Goal: Book appointment/travel/reservation

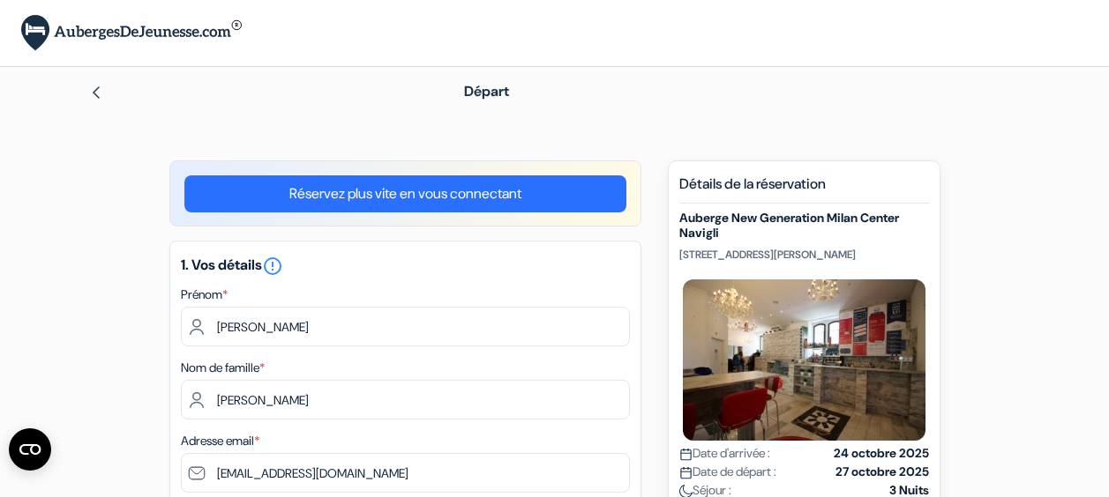
select select "18"
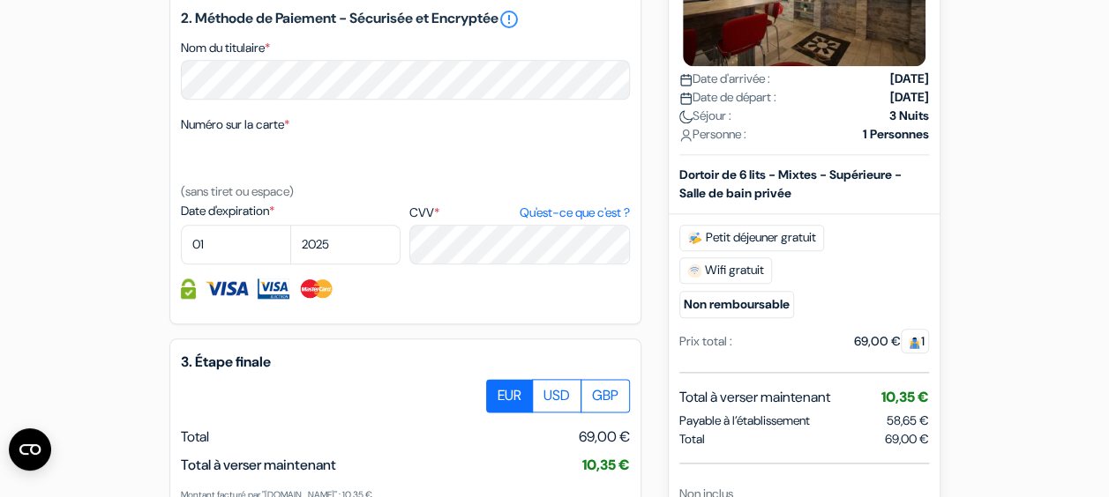
scroll to position [859, 0]
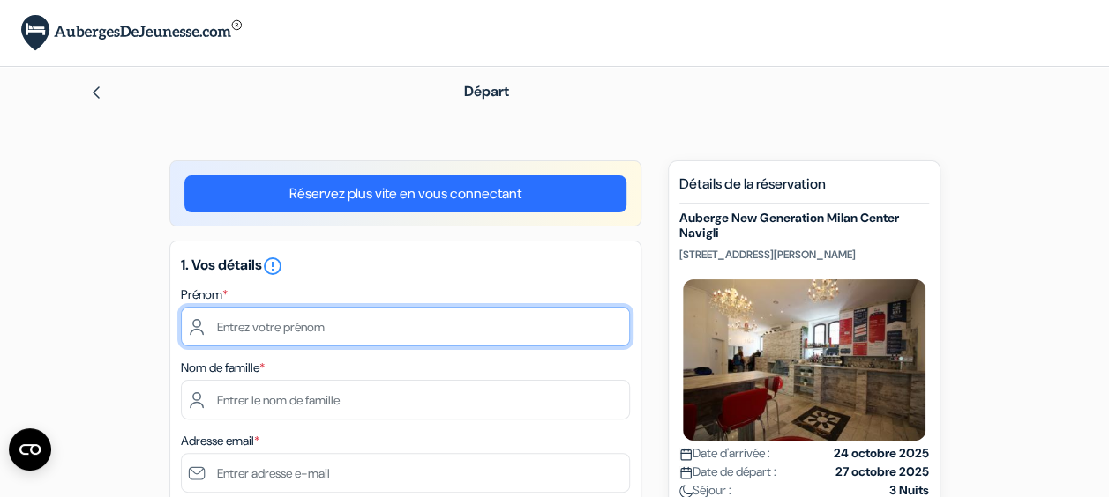
click at [495, 338] on input "text" at bounding box center [405, 327] width 449 height 40
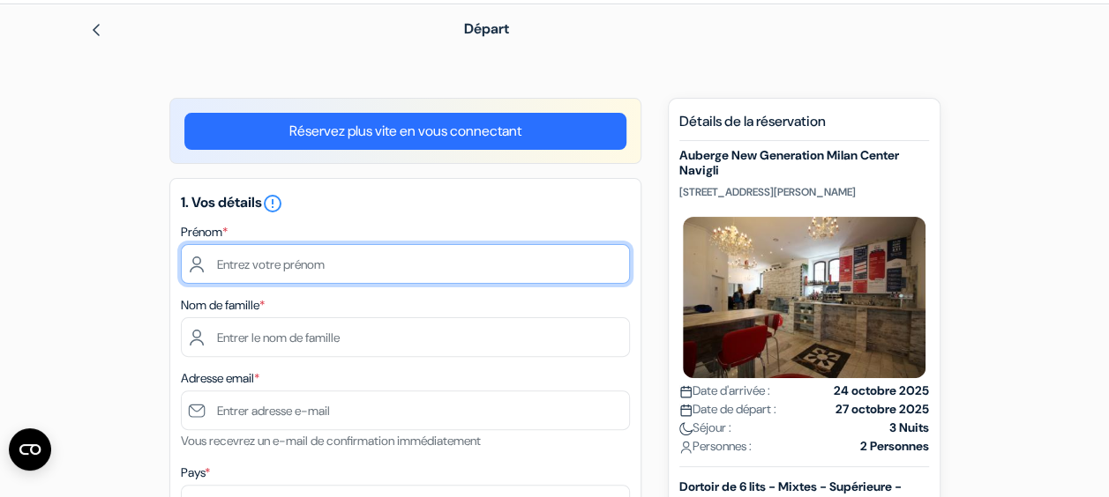
scroll to position [64, 0]
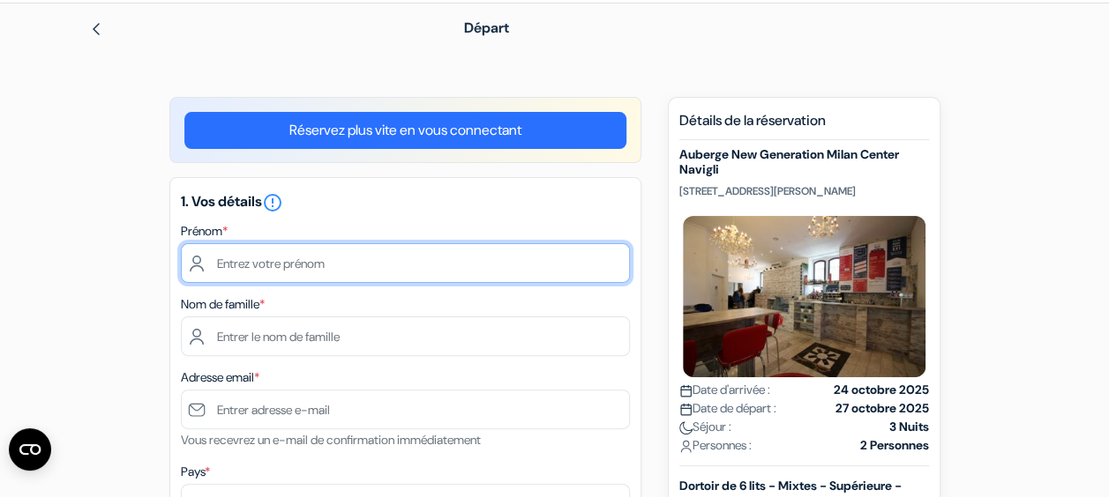
click at [355, 262] on input "text" at bounding box center [405, 263] width 449 height 40
type input "[PERSON_NAME]"
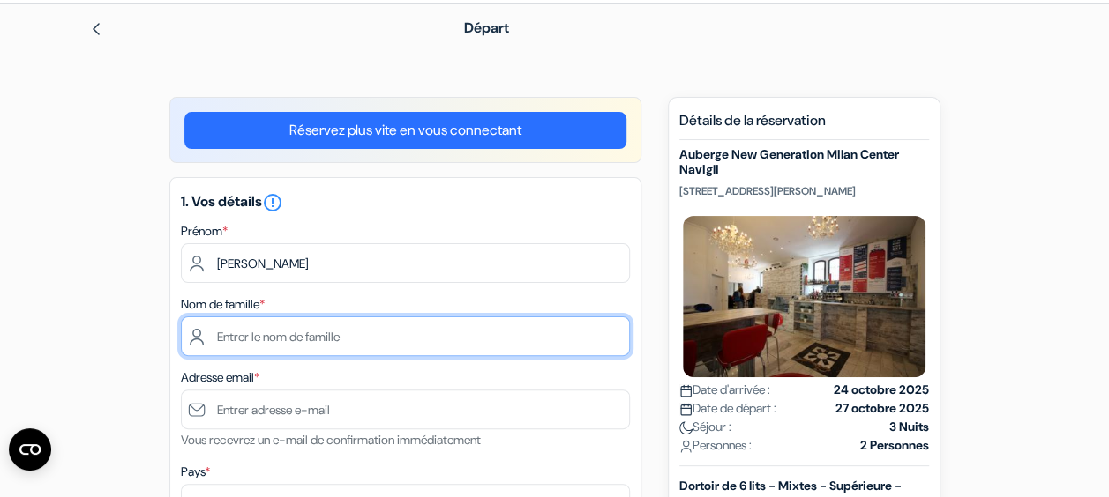
type input "[PERSON_NAME]"
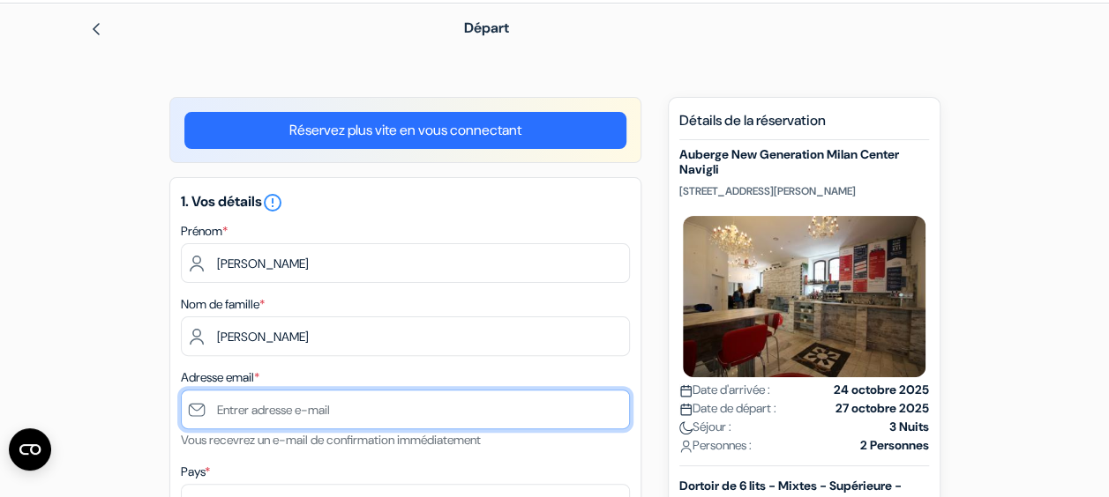
type input "[EMAIL_ADDRESS][DOMAIN_NAME]"
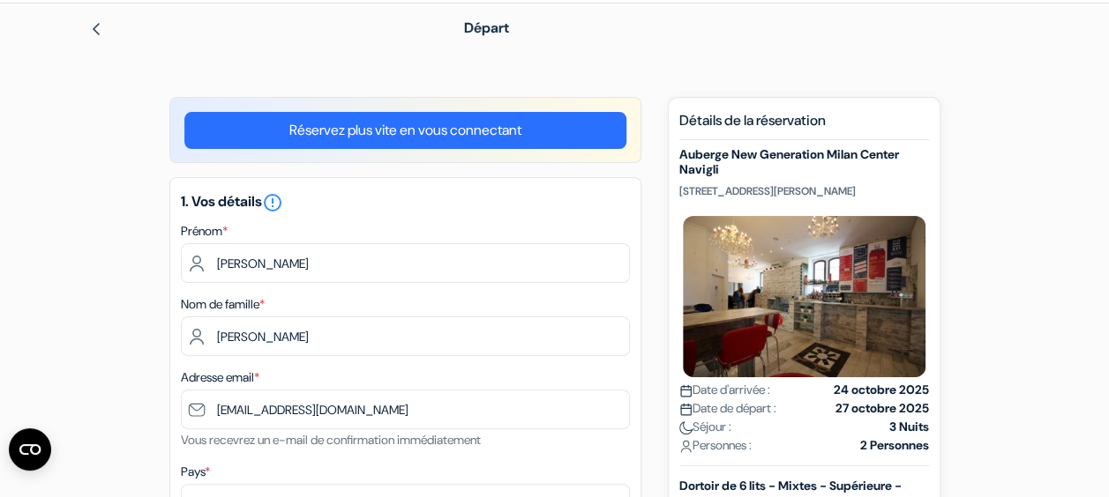
type input "0612573488"
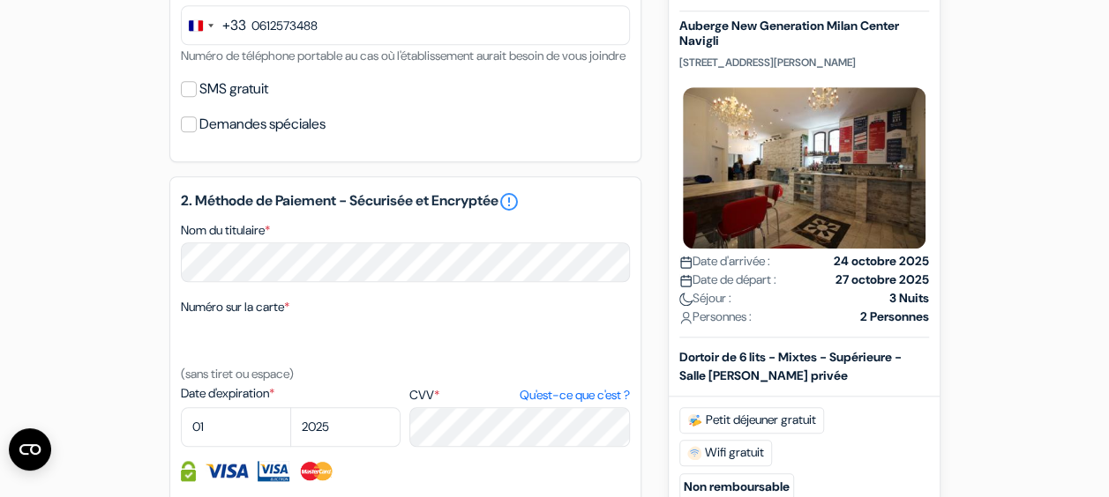
scroll to position [694, 0]
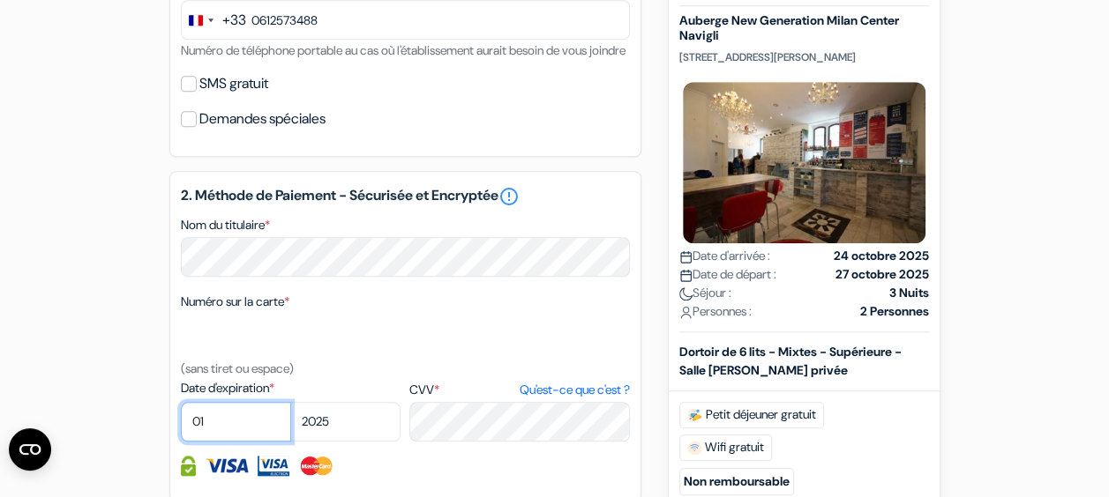
select select "02"
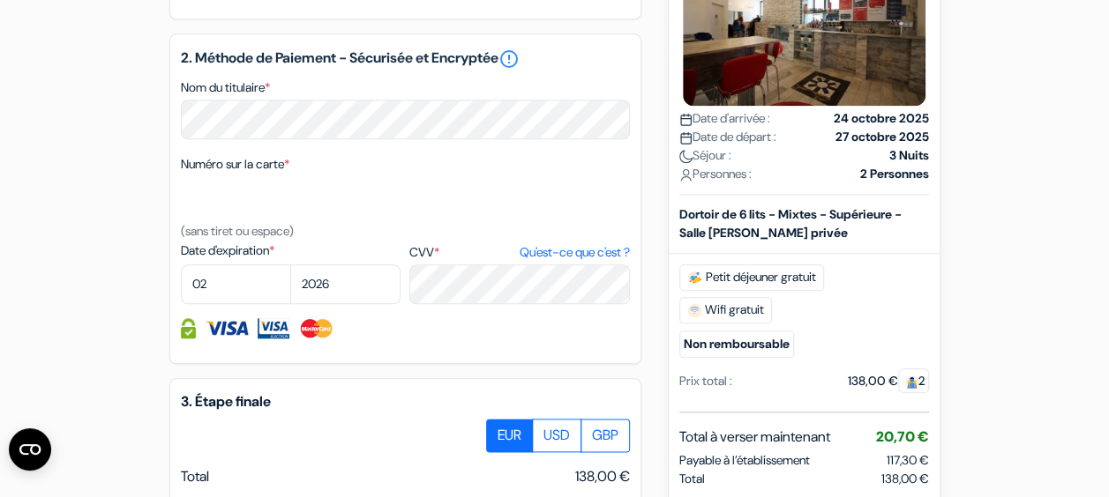
scroll to position [812, 0]
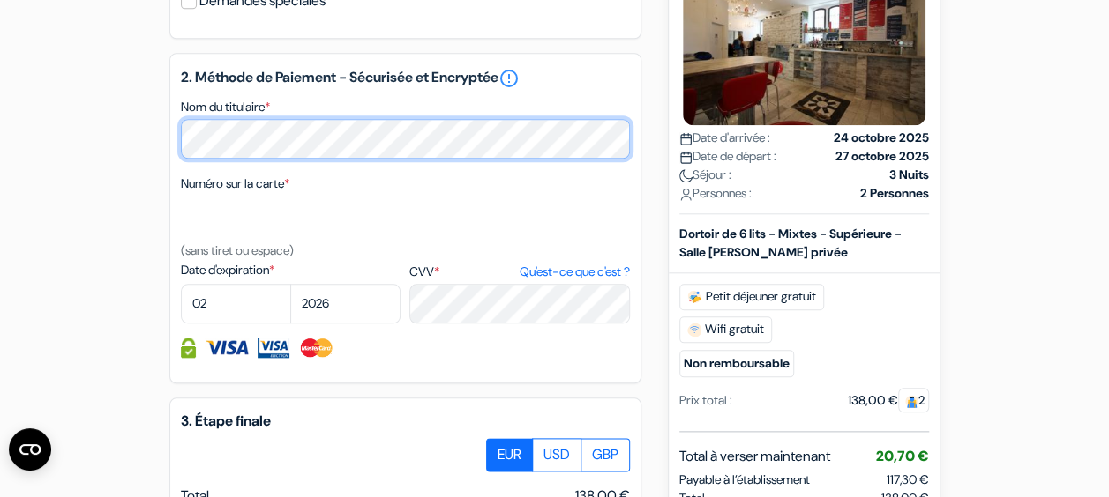
click at [146, 164] on div "add_box Auberge New Generation Milan Center Navigli Via Marco Burigozzo 11, Mil…" at bounding box center [554, 59] width 1005 height 1423
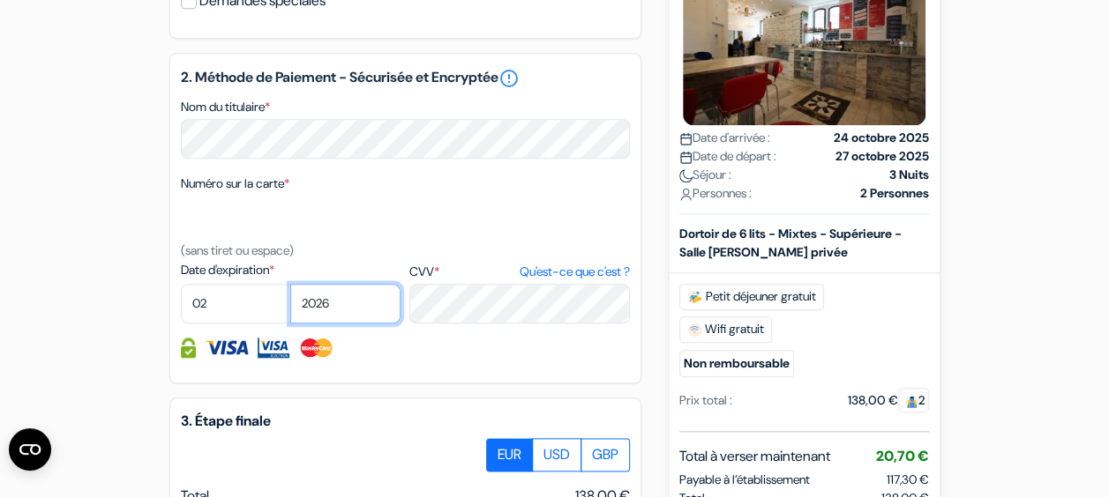
click at [318, 324] on select "2025 2026 2027 2028 2029 2030 2031 2032 2033 2034 2035 2036 2037 2038 2039 2040…" at bounding box center [345, 304] width 110 height 40
select select "2028"
click at [290, 309] on select "2025 2026 2027 2028 2029 2030 2031 2032 2033 2034 2035 2036 2037 2038 2039 2040…" at bounding box center [345, 304] width 110 height 40
click at [385, 261] on div "Numéro sur la carte * (sans tiret ou espace)" at bounding box center [405, 217] width 449 height 88
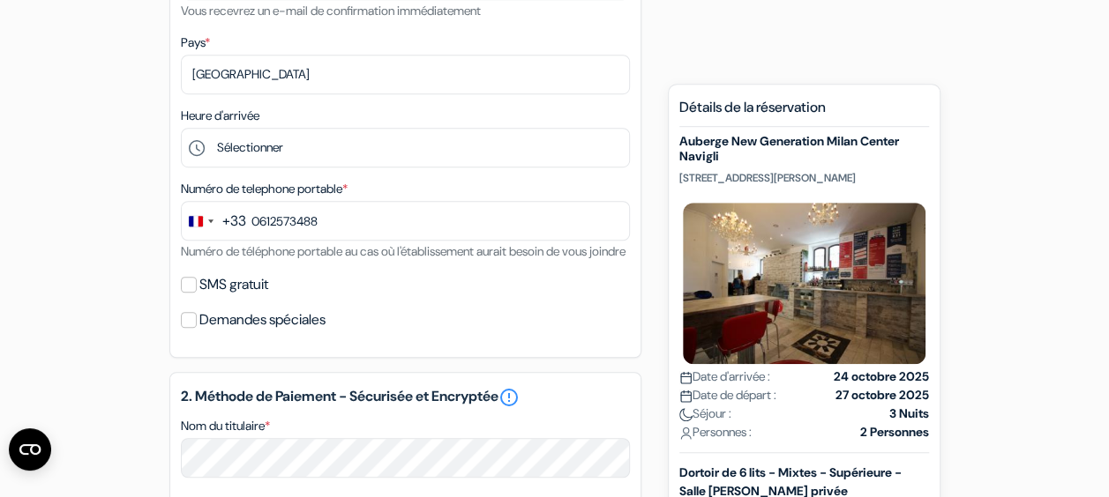
scroll to position [512, 0]
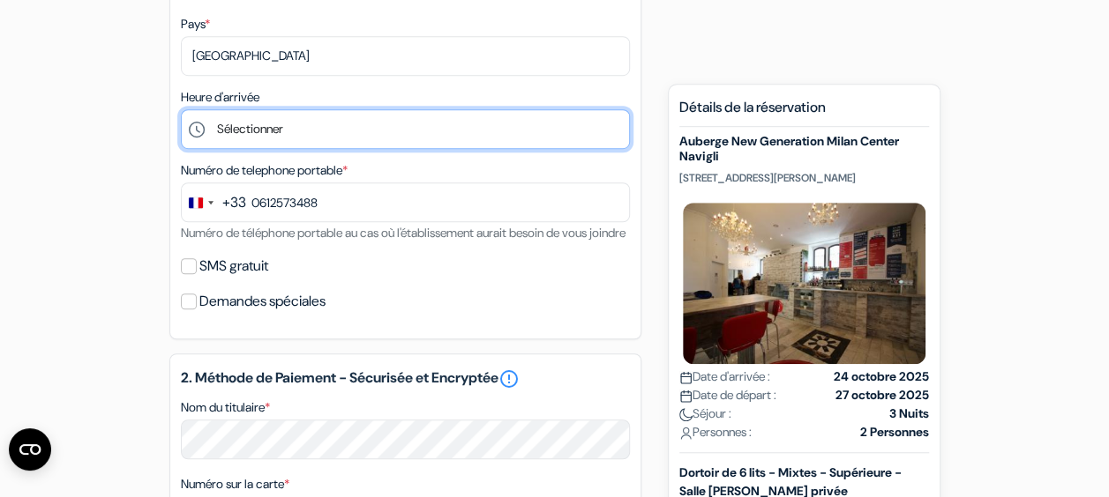
click at [281, 129] on select "Sélectionner 1:00 2:00 3:00 4:00 5:00 6:00 7:00 8:00 9:00 10:00 11:00 12:00 13:…" at bounding box center [405, 129] width 449 height 40
select select "18"
click at [181, 111] on select "Sélectionner 1:00 2:00 3:00 4:00 5:00 6:00 7:00 8:00 9:00 10:00 11:00 12:00 13:…" at bounding box center [405, 129] width 449 height 40
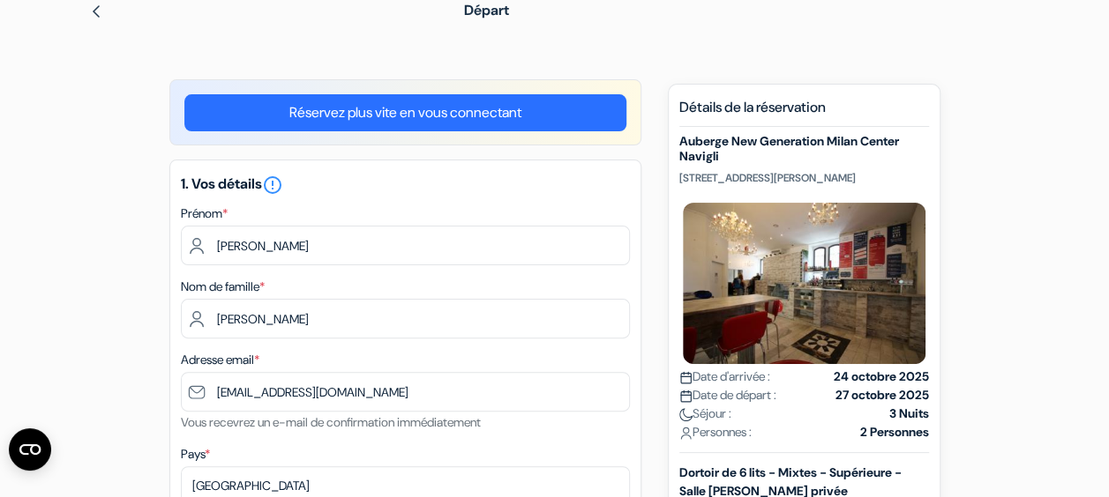
scroll to position [0, 0]
